Goal: Check status: Check status

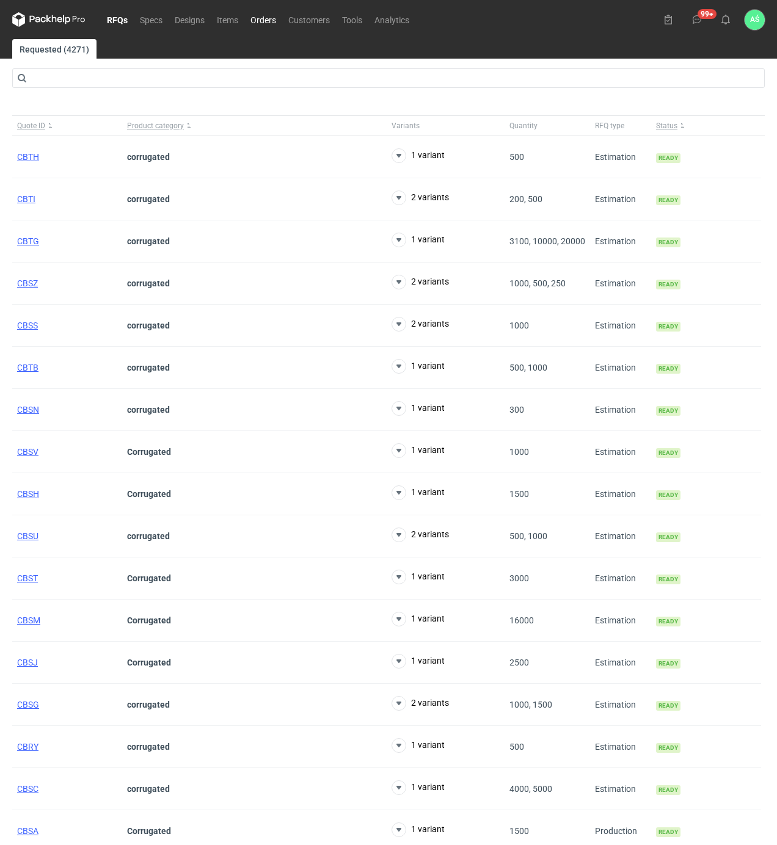
click at [264, 21] on link "Orders" at bounding box center [263, 19] width 38 height 15
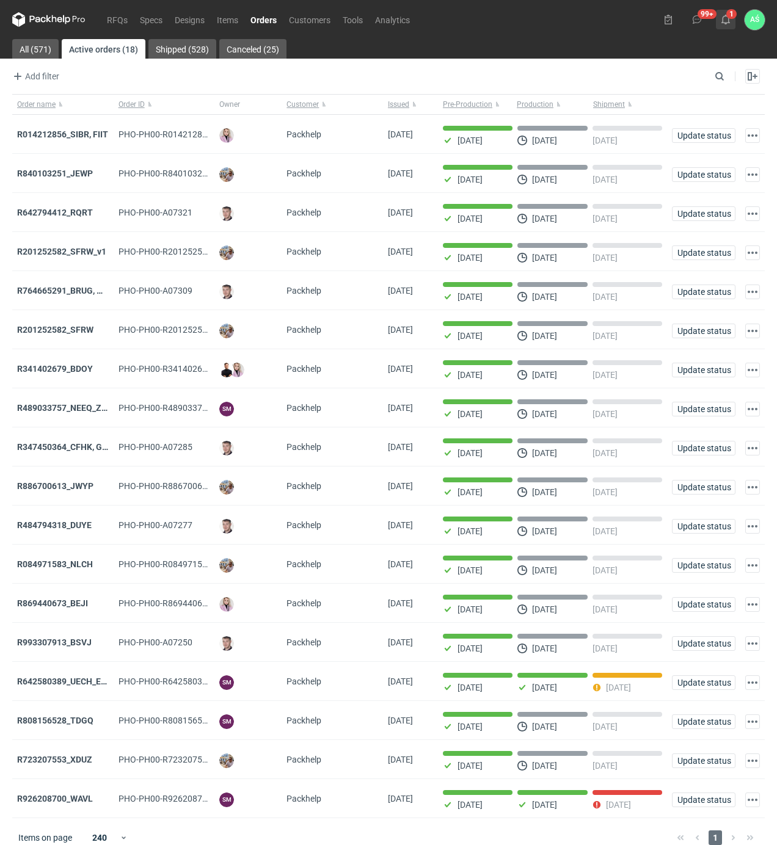
click at [729, 18] on icon at bounding box center [726, 20] width 10 height 10
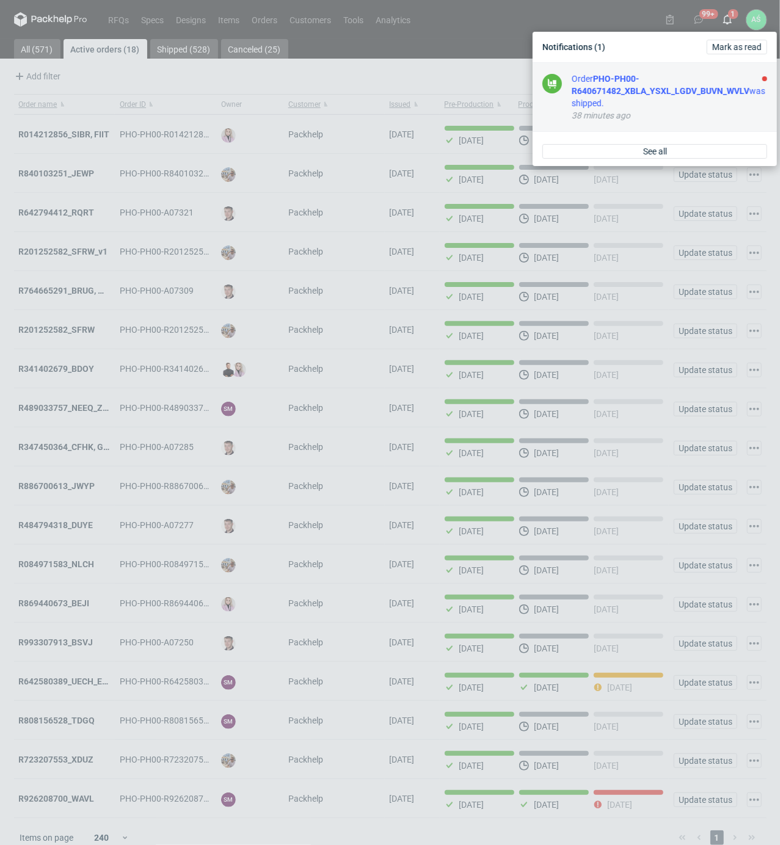
click at [719, 98] on div "Order PHO-PH00-R640671482_XBLA_YSXL_LGDV_BUVN_WVLV was shipped." at bounding box center [673, 91] width 203 height 37
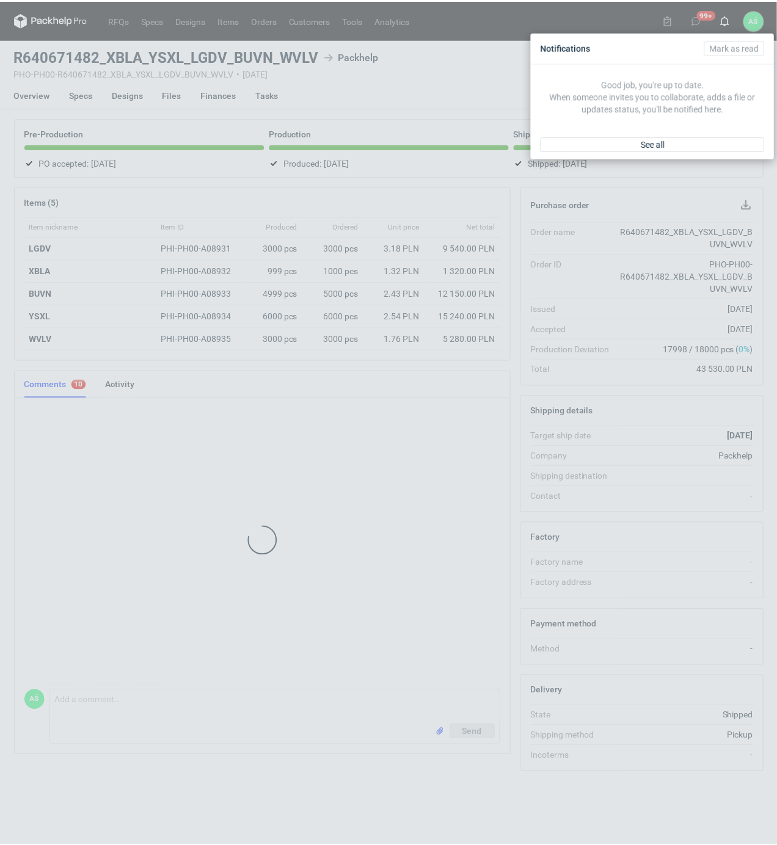
scroll to position [719, 0]
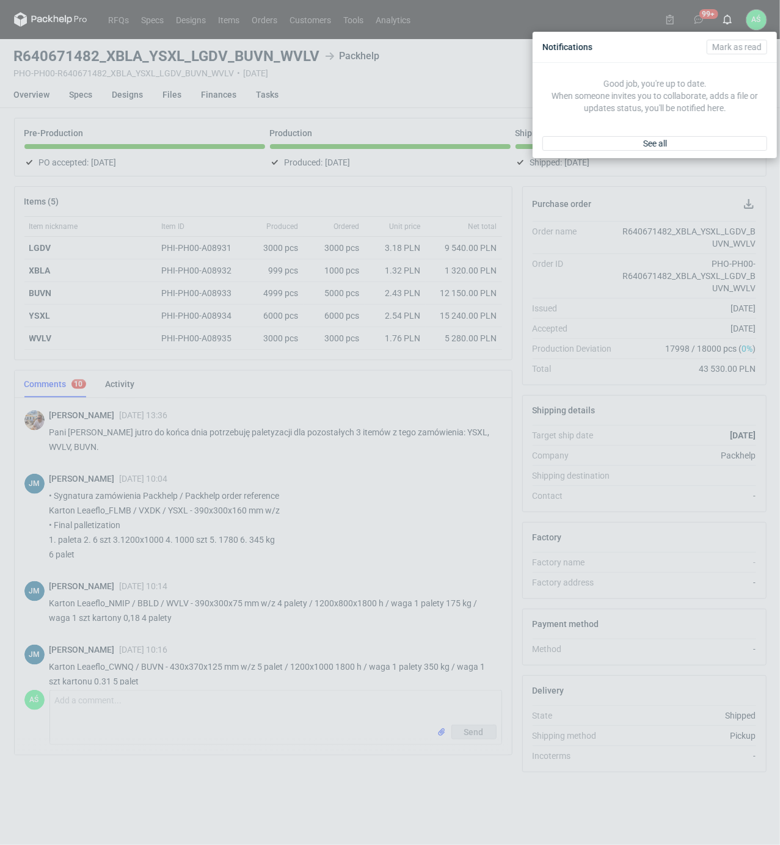
click at [267, 22] on div "Notifications [PERSON_NAME] as read Good job, you're up to date. When someone i…" at bounding box center [390, 422] width 780 height 845
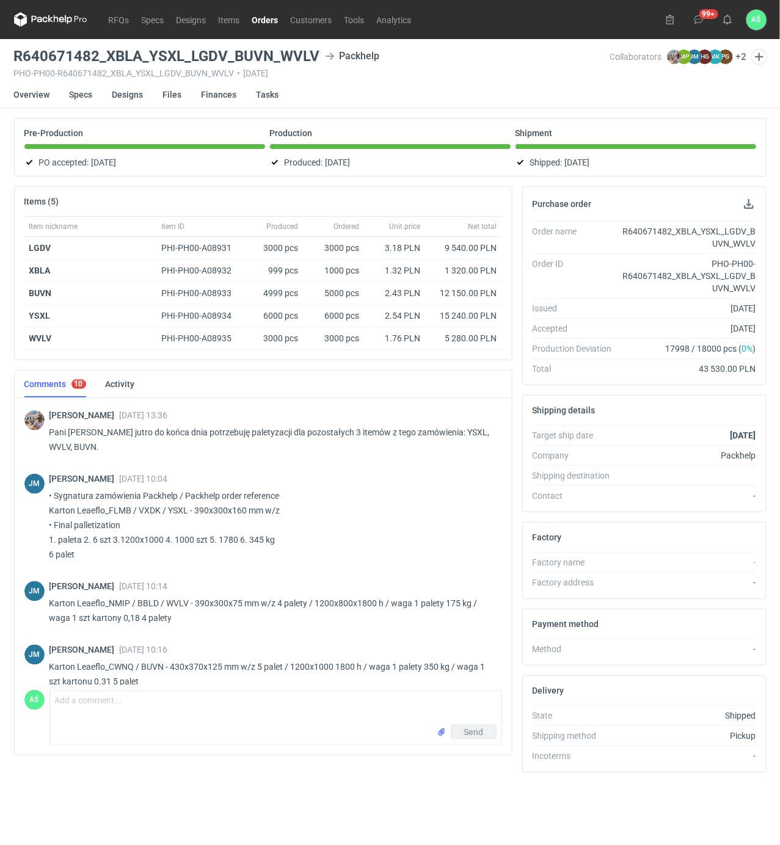
click at [267, 22] on link "Orders" at bounding box center [265, 19] width 38 height 15
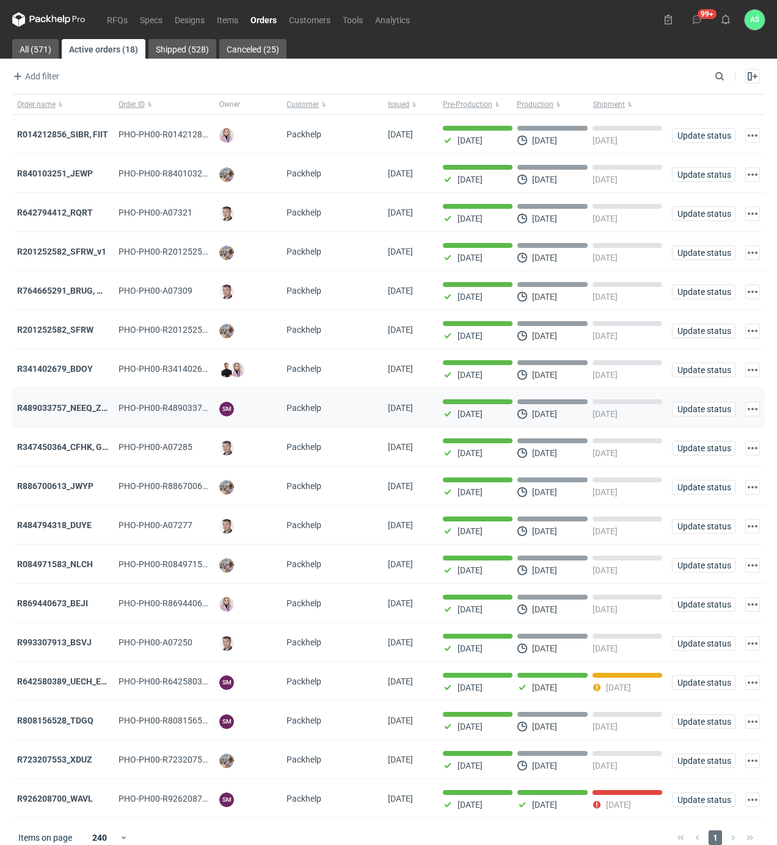
scroll to position [20, 0]
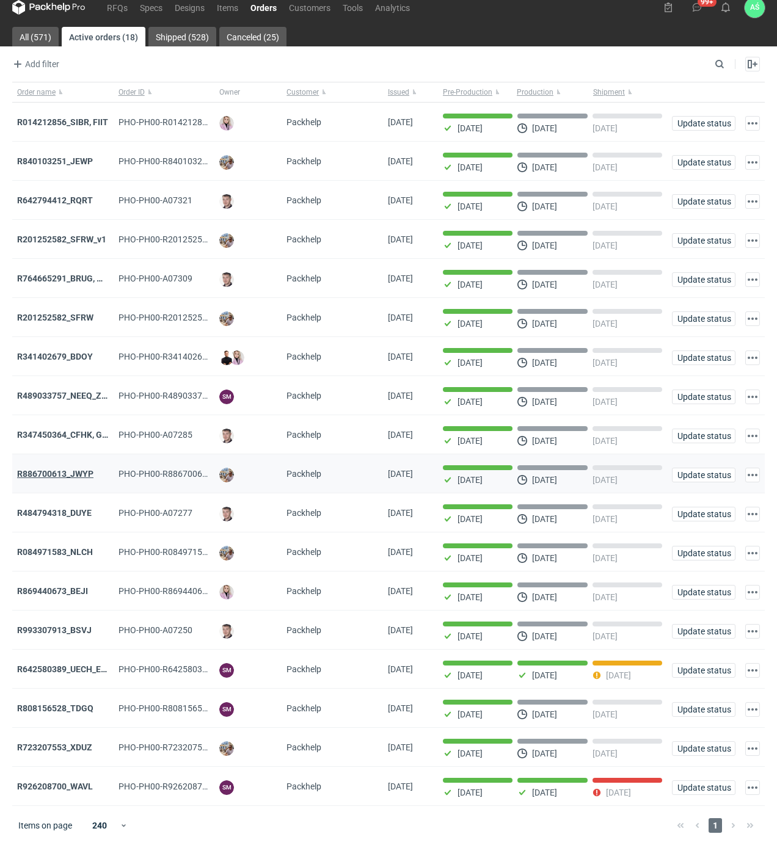
click at [72, 473] on strong "R886700613_JWYP" at bounding box center [55, 474] width 76 height 10
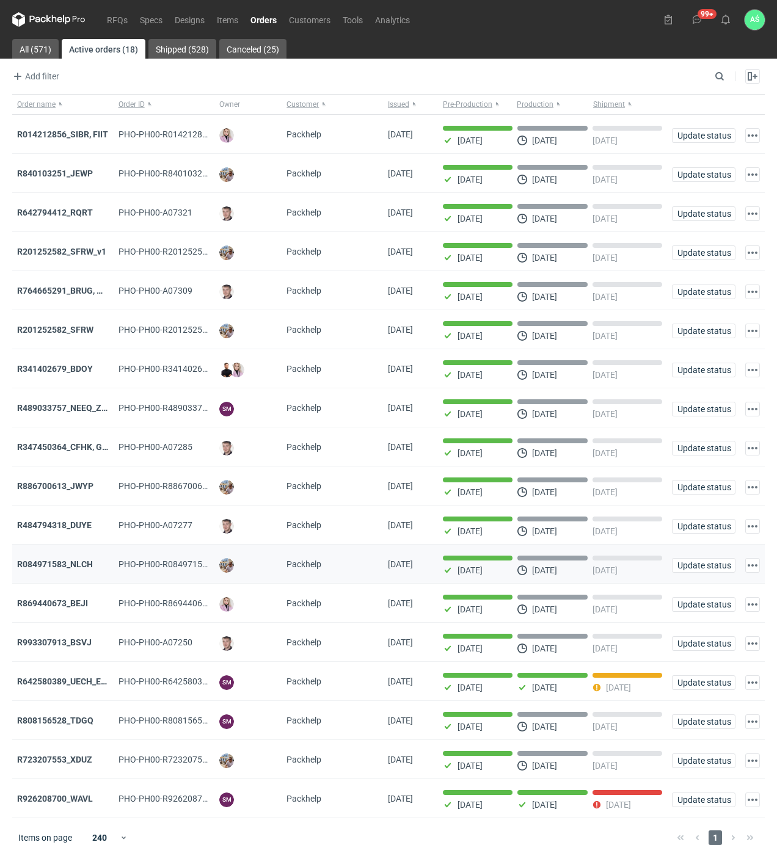
scroll to position [20, 0]
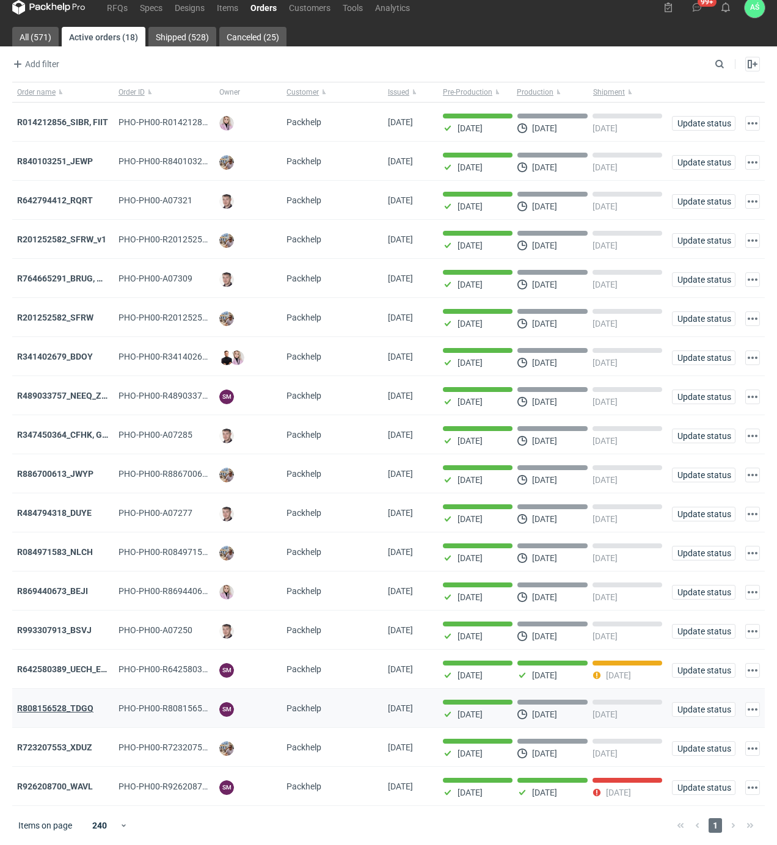
click at [71, 711] on strong "R808156528_TDGQ" at bounding box center [55, 708] width 76 height 10
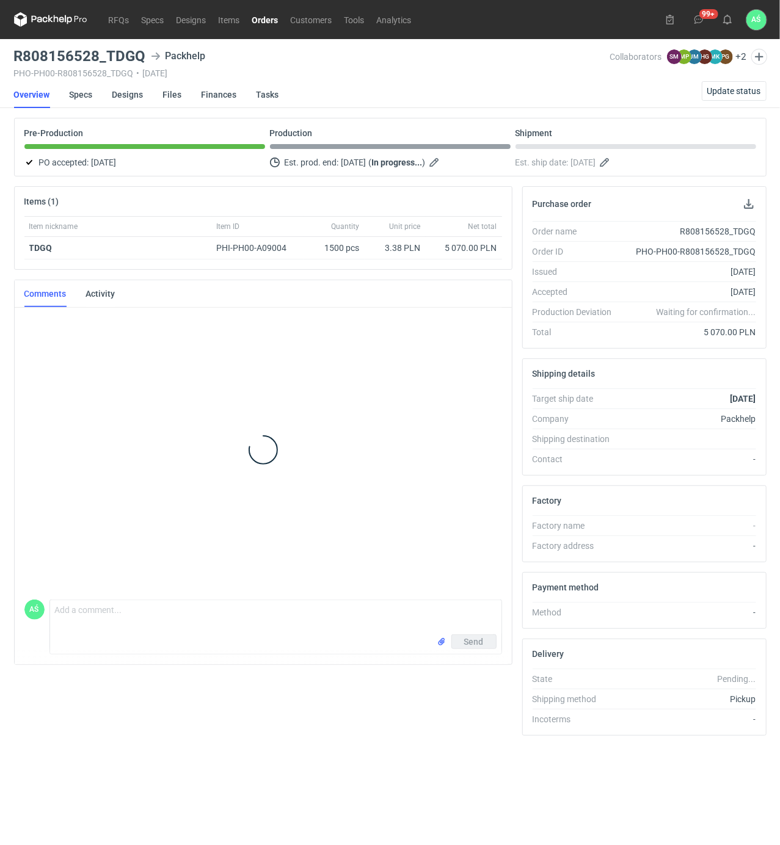
scroll to position [154, 0]
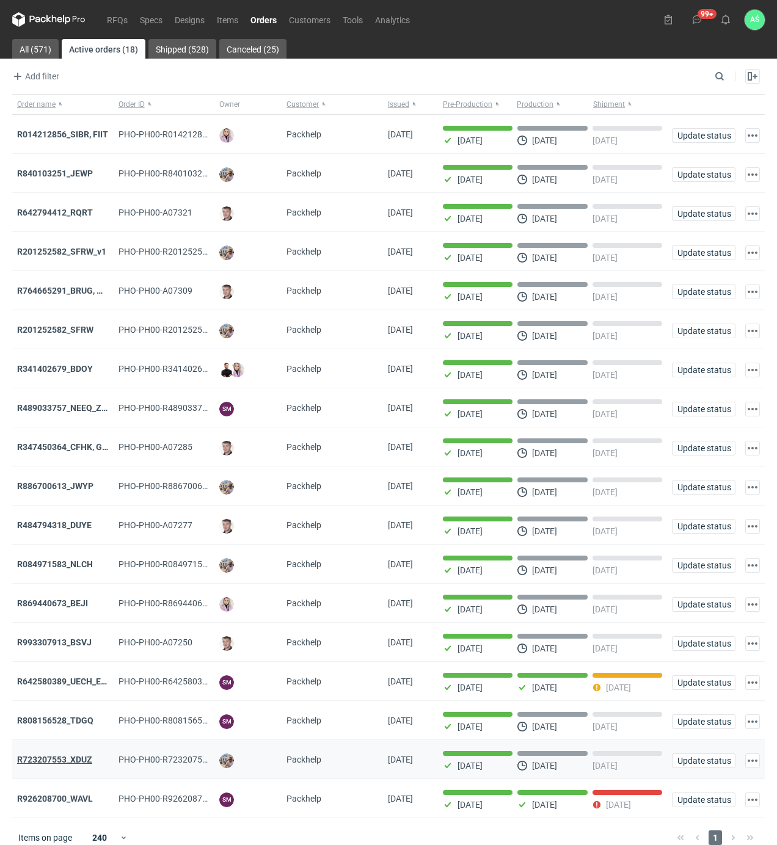
click at [79, 764] on strong "R723207553_XDUZ" at bounding box center [54, 760] width 75 height 10
click at [76, 608] on strong "R869440673_BEJI" at bounding box center [52, 603] width 71 height 10
click at [76, 646] on strong "R993307913_BSVJ" at bounding box center [54, 642] width 74 height 10
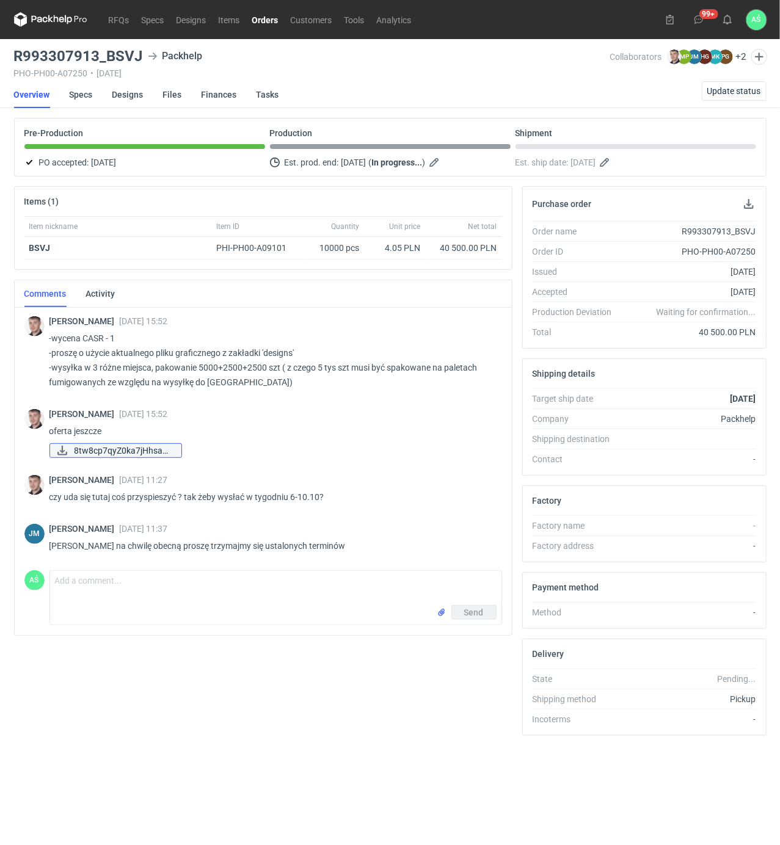
click at [128, 452] on span "8tw8cp7qyZ0ka7jHhsaQ..." at bounding box center [122, 450] width 97 height 13
click at [726, 20] on icon at bounding box center [727, 20] width 10 height 10
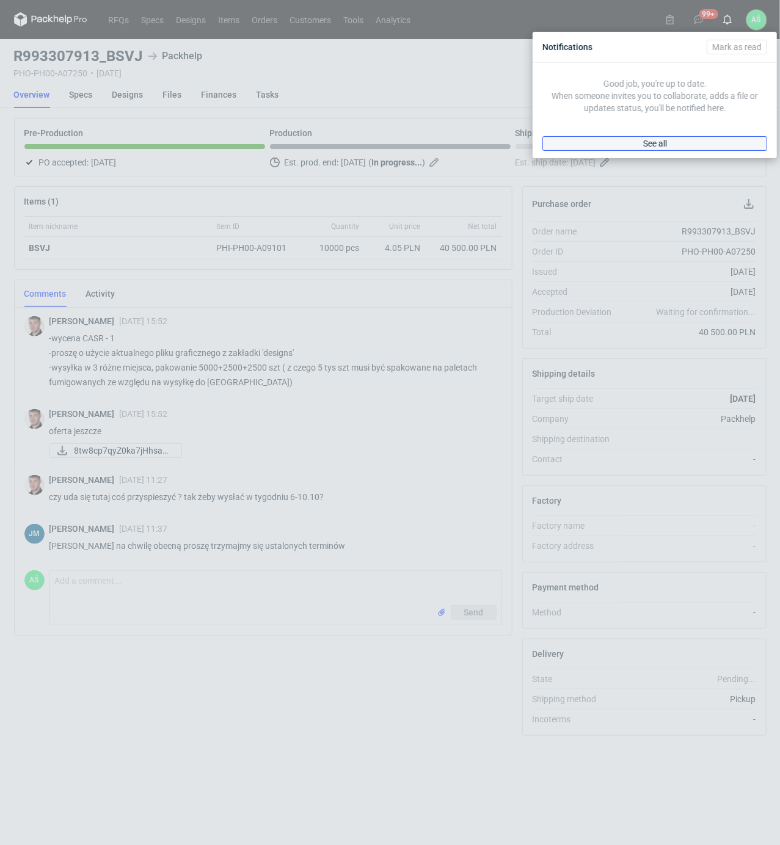
click at [692, 139] on link "See all" at bounding box center [654, 143] width 225 height 15
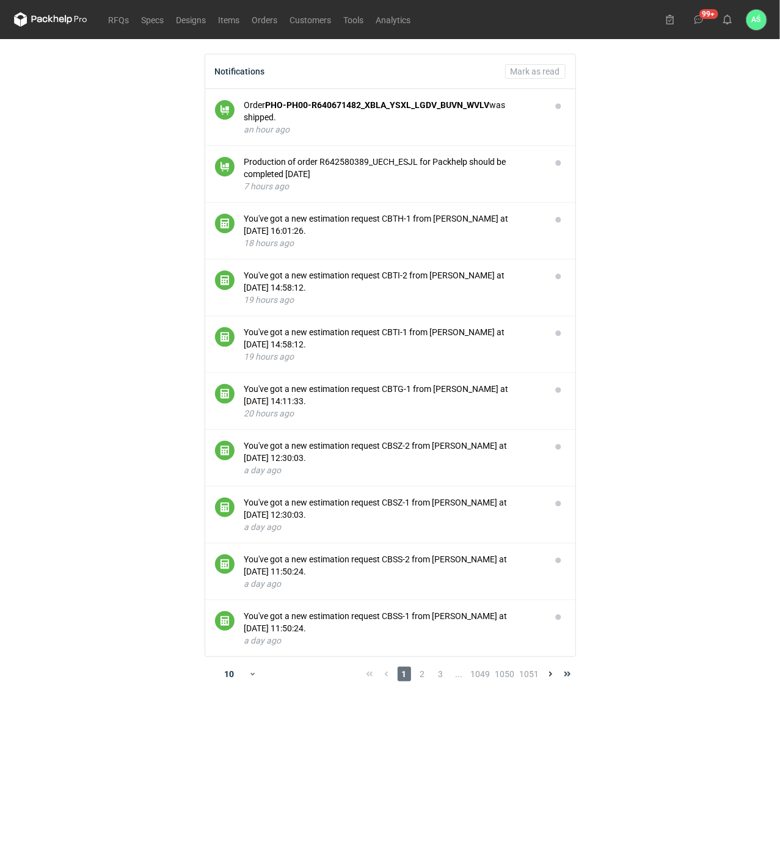
click at [690, 140] on main "Notifications Mark as read Order PHO-PH00-R640671482_XBLA_YSXL_LGDV_BUVN_WVLV w…" at bounding box center [390, 442] width 762 height 806
